Goal: Use online tool/utility: Utilize a website feature to perform a specific function

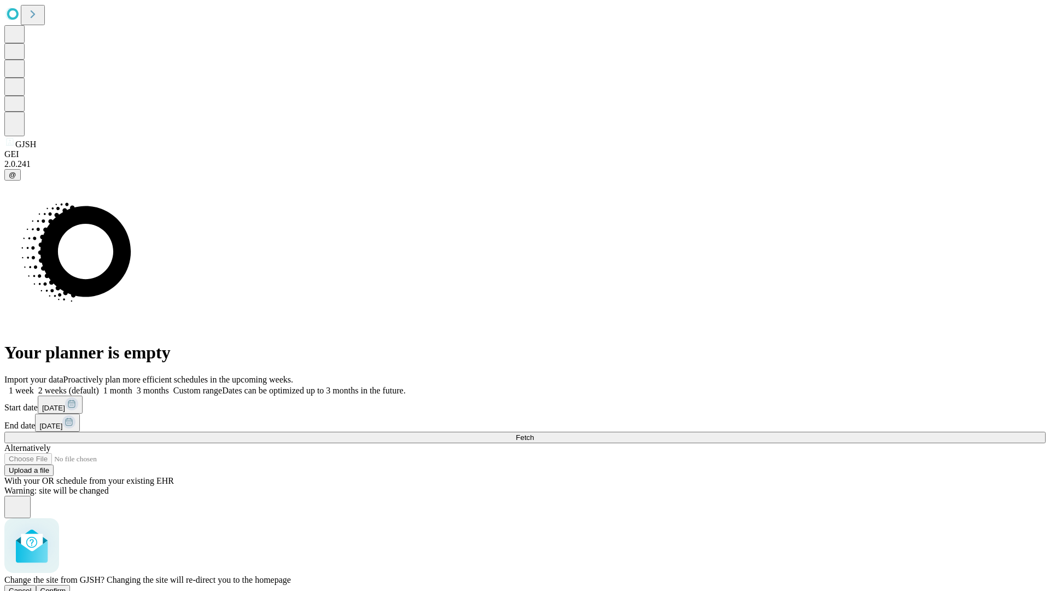
click at [66, 586] on span "Confirm" at bounding box center [53, 590] width 26 height 8
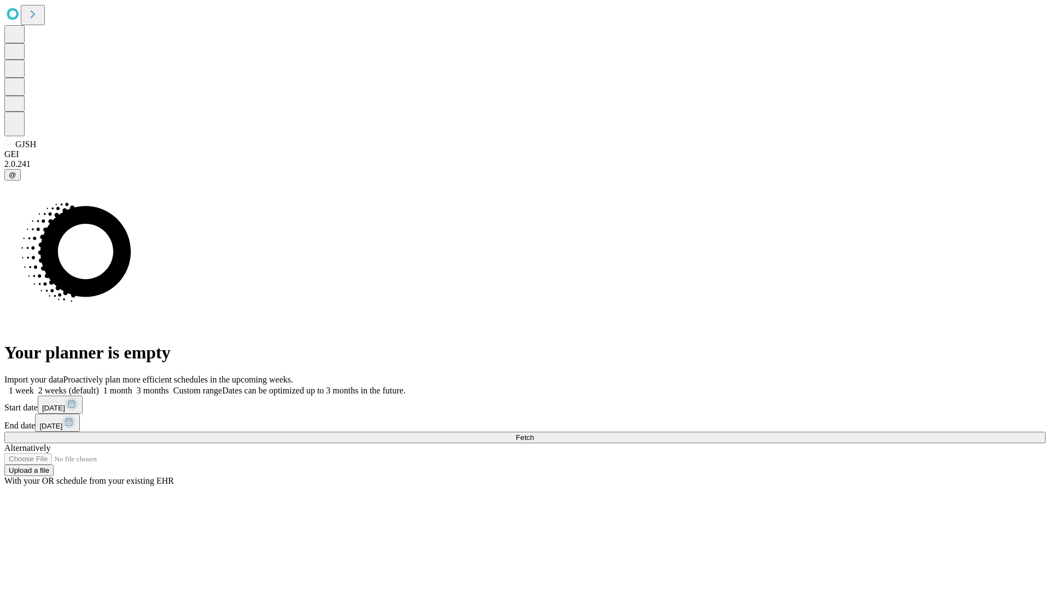
click at [132, 386] on label "1 month" at bounding box center [115, 390] width 33 height 9
click at [534, 433] on span "Fetch" at bounding box center [525, 437] width 18 height 8
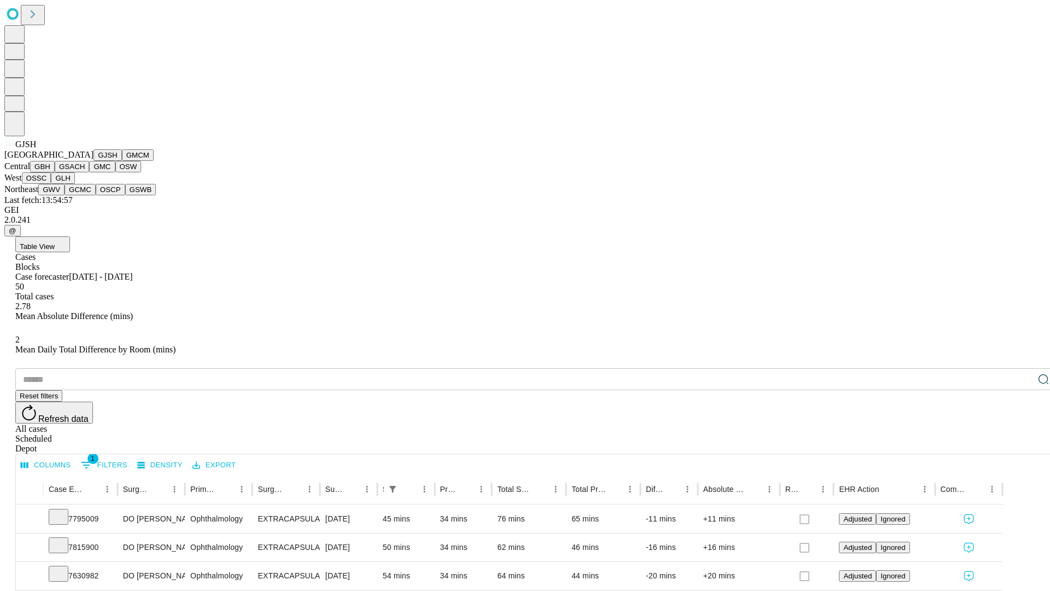
click at [122, 161] on button "GMCM" at bounding box center [138, 154] width 32 height 11
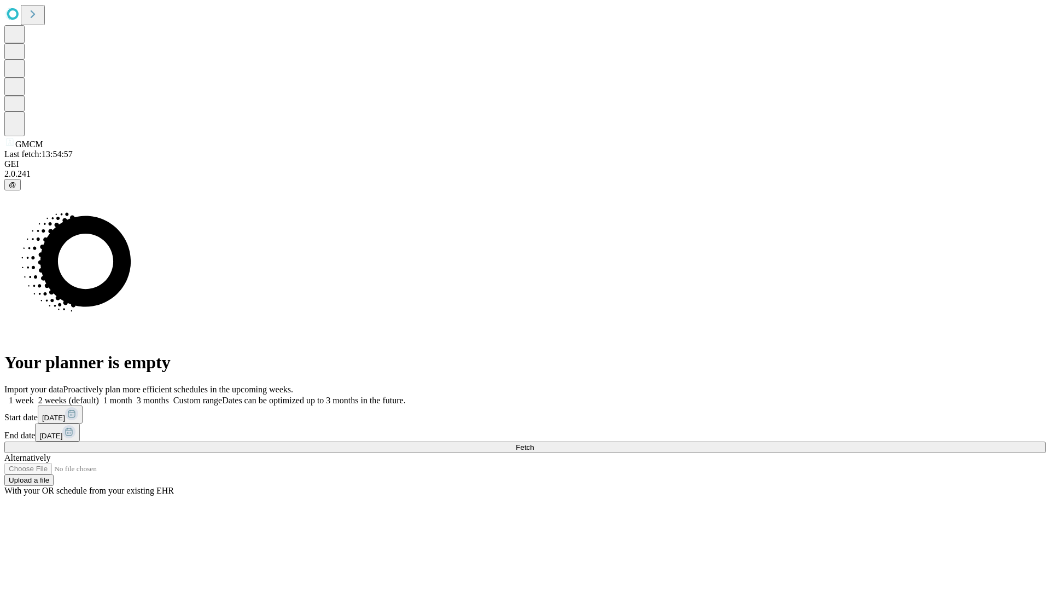
click at [132, 396] on label "1 month" at bounding box center [115, 400] width 33 height 9
click at [534, 443] on span "Fetch" at bounding box center [525, 447] width 18 height 8
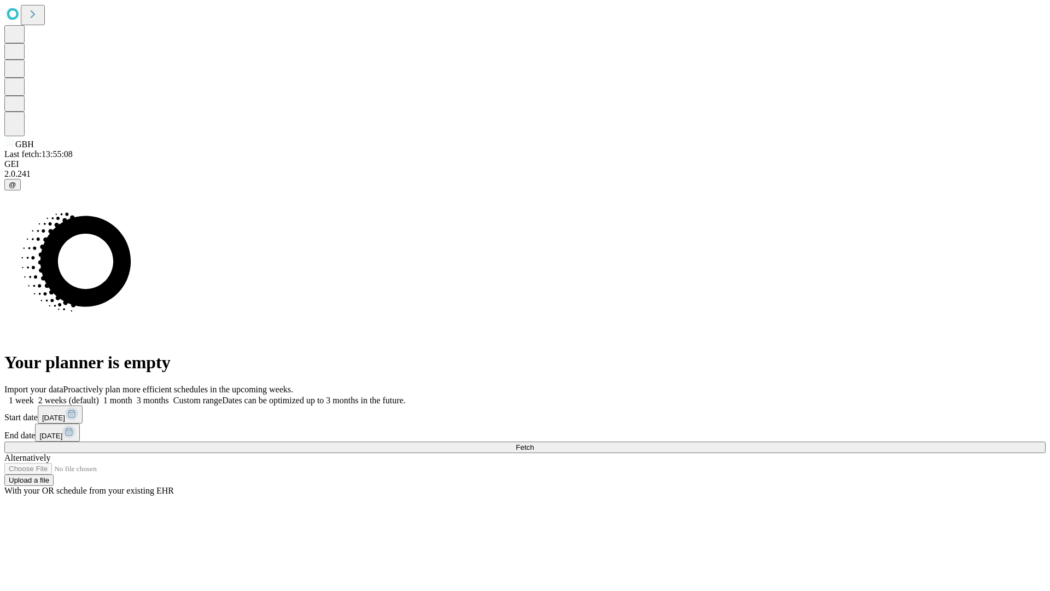
click at [132, 396] on label "1 month" at bounding box center [115, 400] width 33 height 9
click at [534, 443] on span "Fetch" at bounding box center [525, 447] width 18 height 8
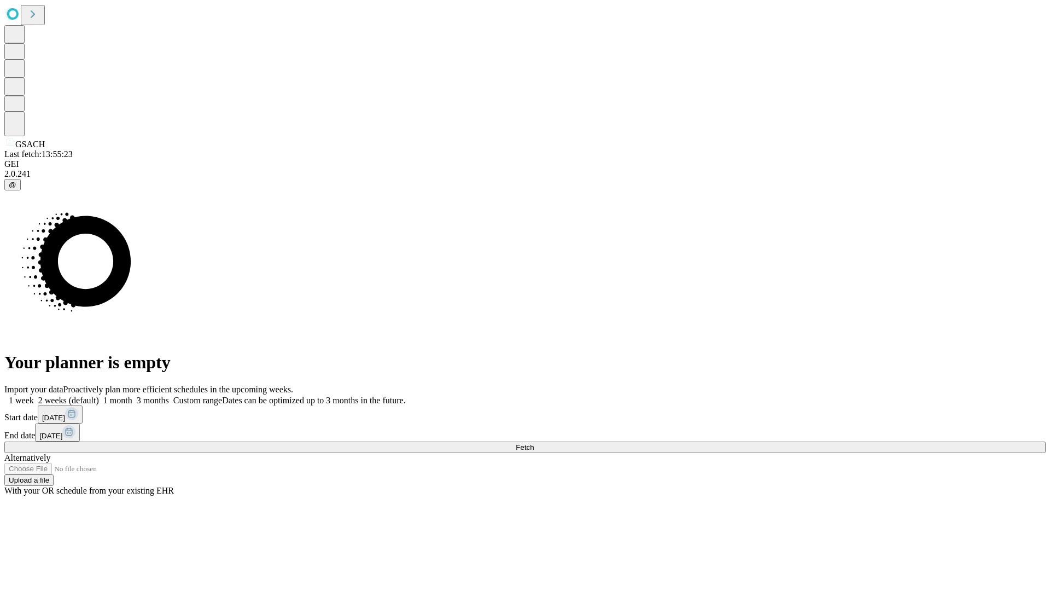
click at [132, 396] on label "1 month" at bounding box center [115, 400] width 33 height 9
click at [534, 443] on span "Fetch" at bounding box center [525, 447] width 18 height 8
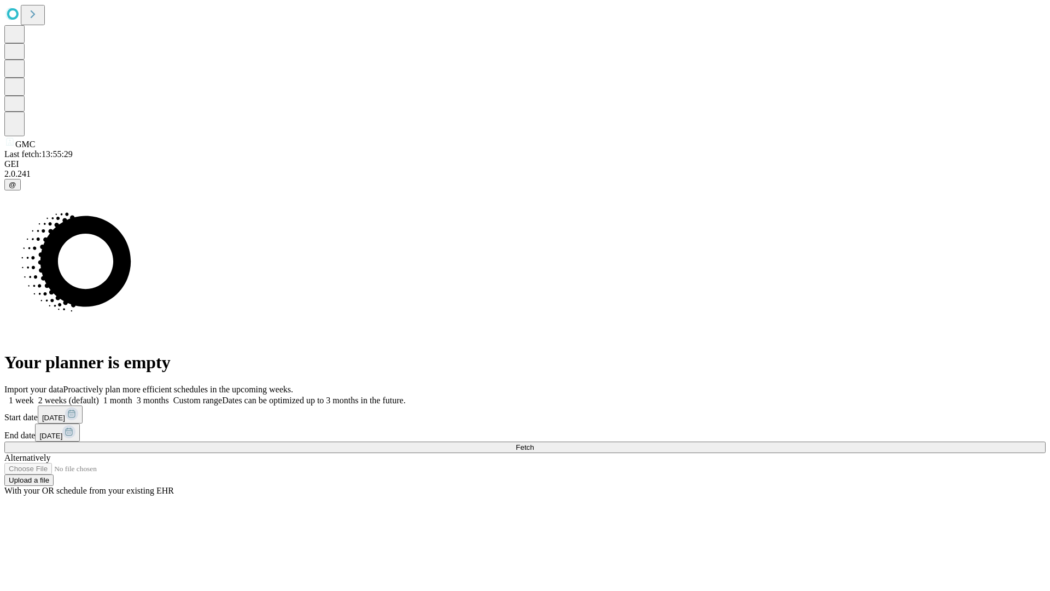
click at [534, 443] on span "Fetch" at bounding box center [525, 447] width 18 height 8
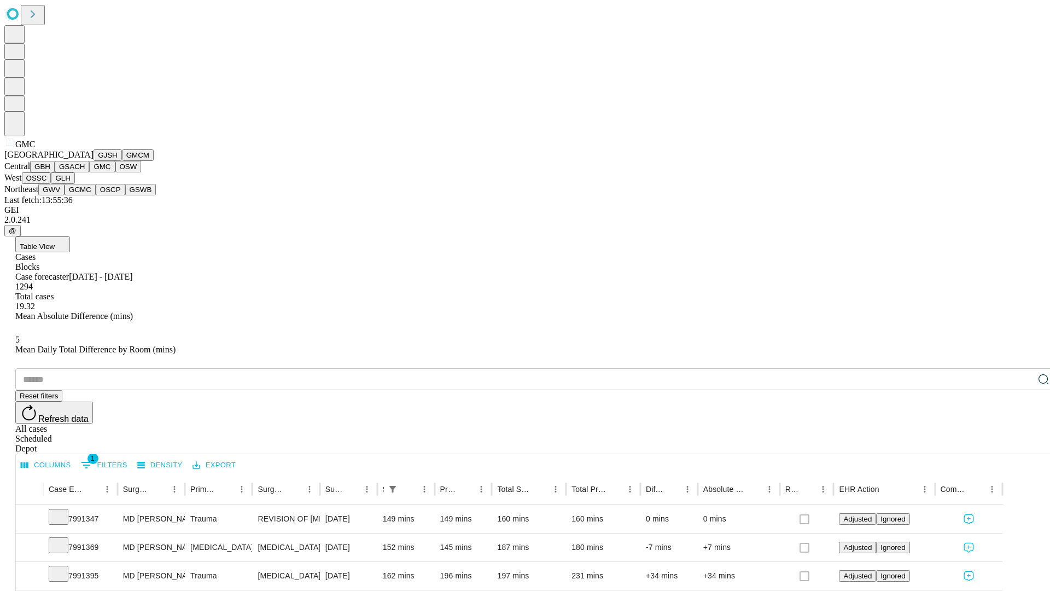
click at [115, 172] on button "OSW" at bounding box center [128, 166] width 26 height 11
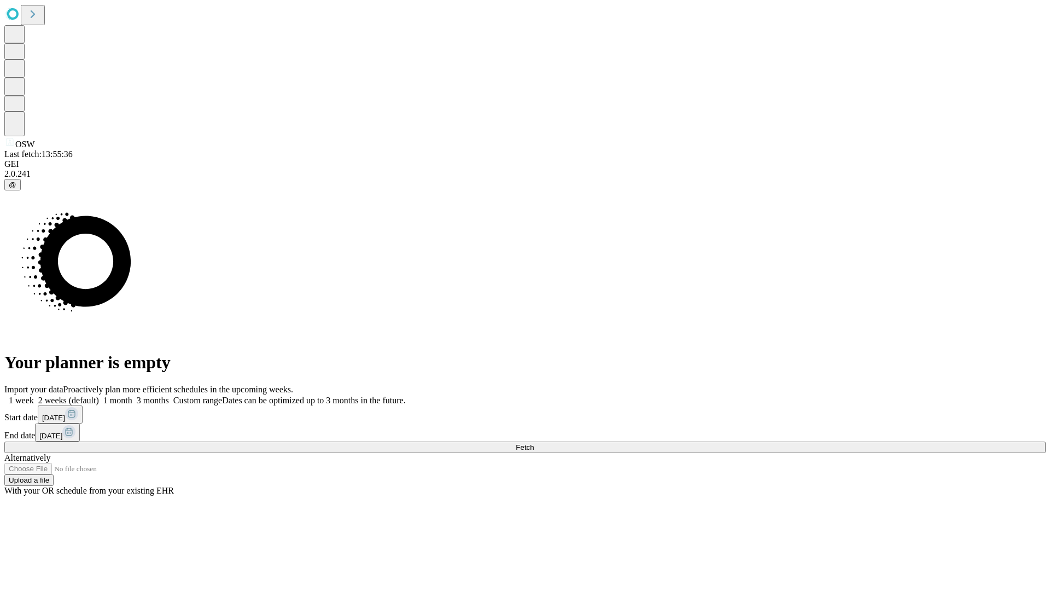
click at [132, 396] on label "1 month" at bounding box center [115, 400] width 33 height 9
click at [534, 443] on span "Fetch" at bounding box center [525, 447] width 18 height 8
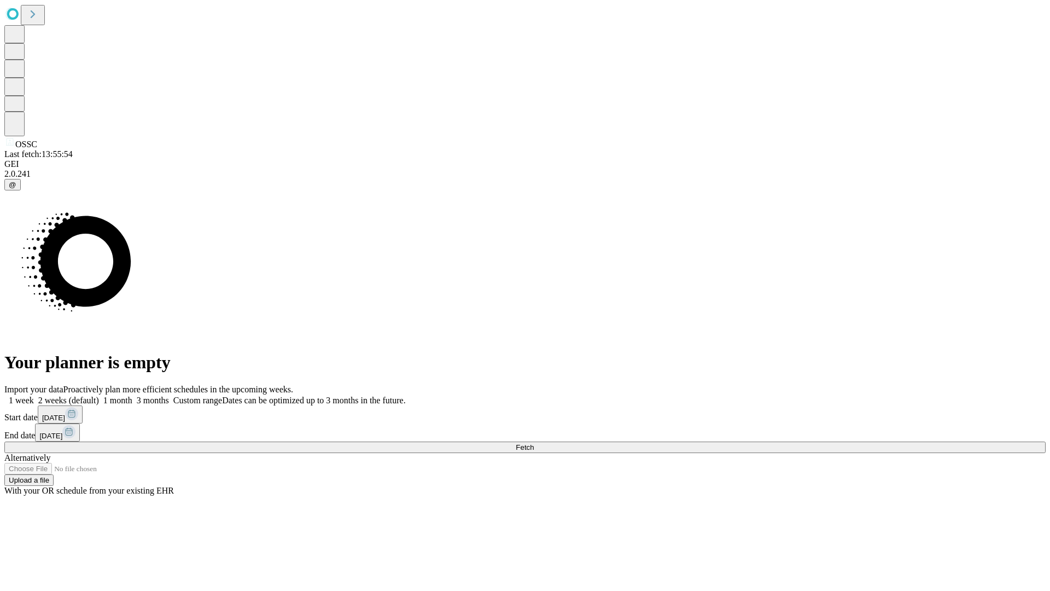
click at [132, 396] on label "1 month" at bounding box center [115, 400] width 33 height 9
click at [534, 443] on span "Fetch" at bounding box center [525, 447] width 18 height 8
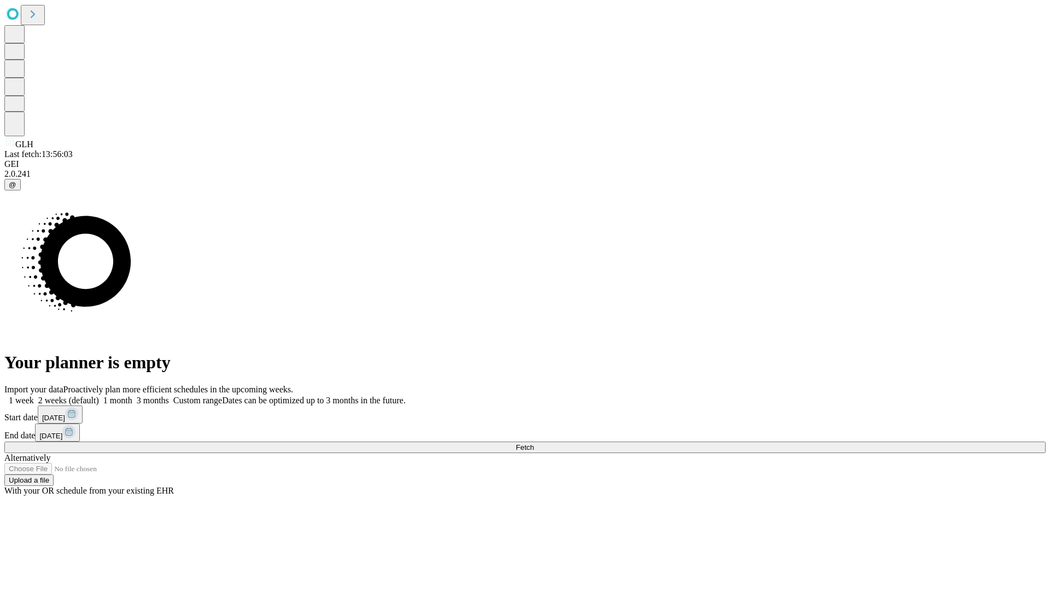
click at [132, 396] on label "1 month" at bounding box center [115, 400] width 33 height 9
click at [534, 443] on span "Fetch" at bounding box center [525, 447] width 18 height 8
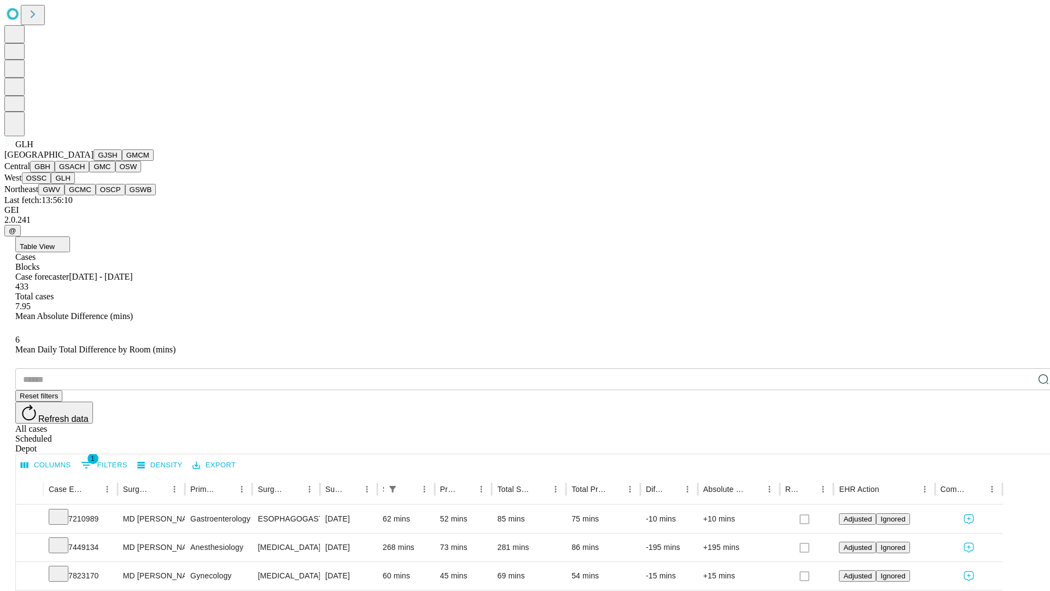
click at [65, 195] on button "GWV" at bounding box center [51, 189] width 26 height 11
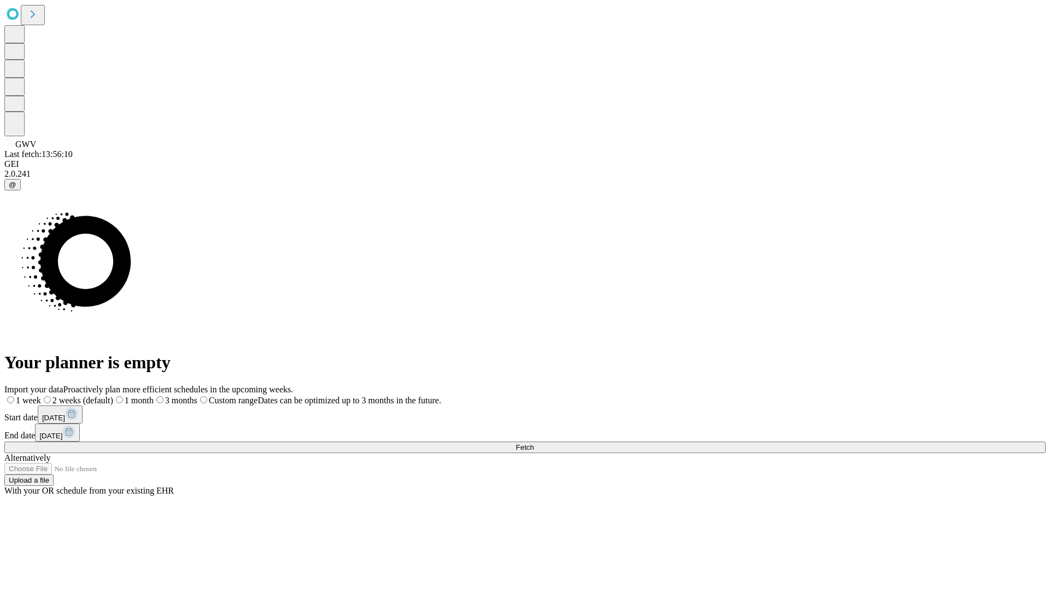
click at [154, 396] on label "1 month" at bounding box center [133, 400] width 40 height 9
click at [534, 443] on span "Fetch" at bounding box center [525, 447] width 18 height 8
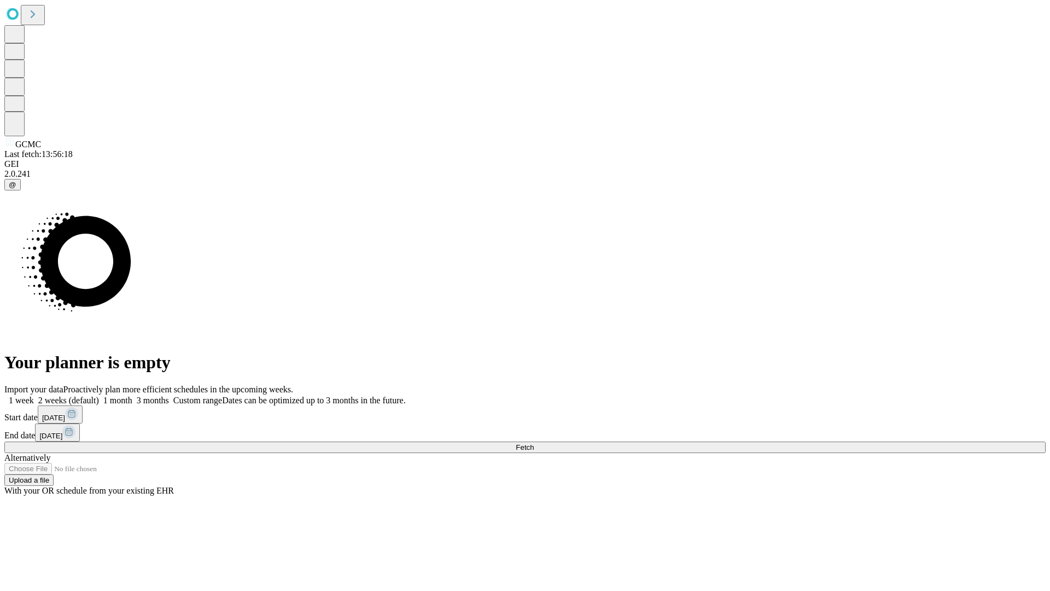
click at [132, 396] on label "1 month" at bounding box center [115, 400] width 33 height 9
click at [534, 443] on span "Fetch" at bounding box center [525, 447] width 18 height 8
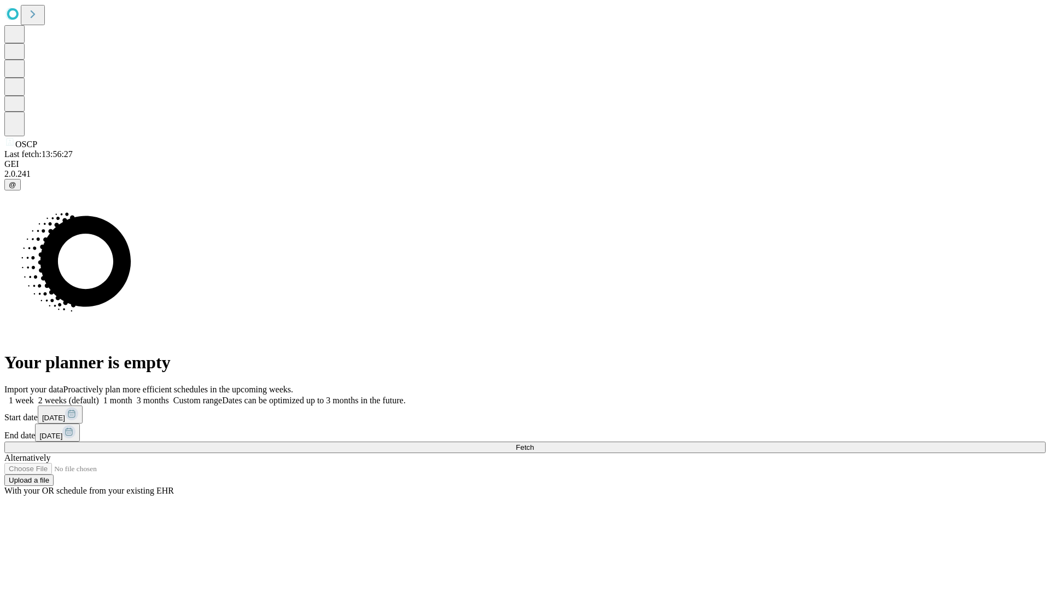
click at [534, 443] on span "Fetch" at bounding box center [525, 447] width 18 height 8
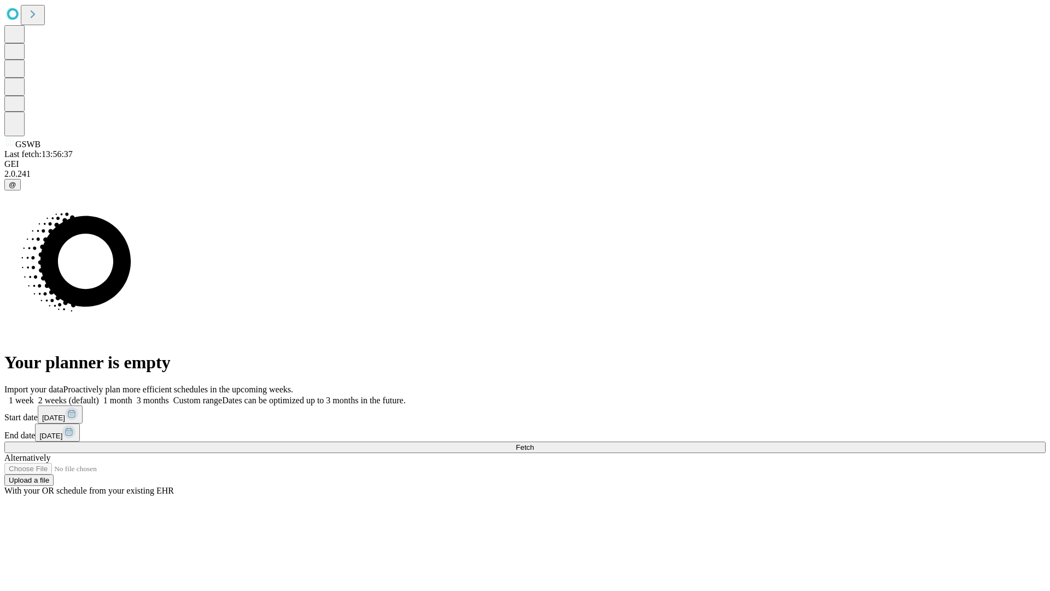
click at [132, 396] on label "1 month" at bounding box center [115, 400] width 33 height 9
click at [534, 443] on span "Fetch" at bounding box center [525, 447] width 18 height 8
